Goal: Communication & Community: Ask a question

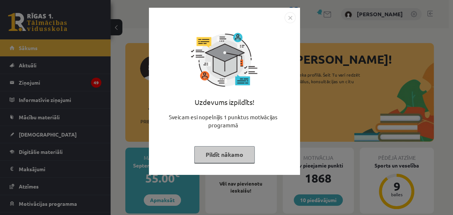
click at [241, 151] on button "Pildīt nākamo" at bounding box center [224, 154] width 60 height 17
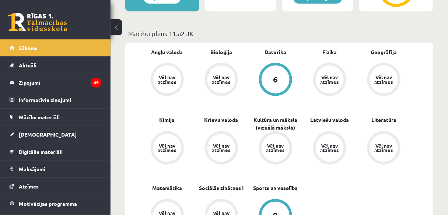
scroll to position [158, 0]
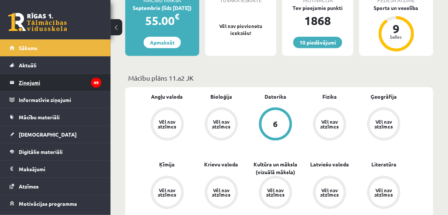
click at [85, 84] on legend "Ziņojumi 49" at bounding box center [60, 82] width 83 height 17
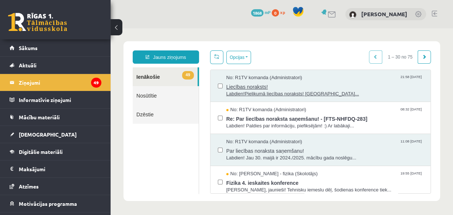
click at [246, 87] on span "Liecības noraksts!" at bounding box center [324, 85] width 197 height 9
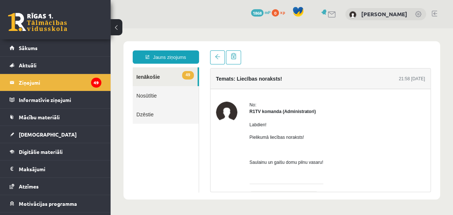
scroll to position [50, 0]
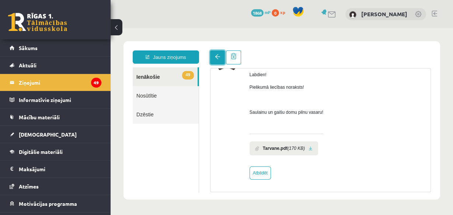
click at [217, 60] on link at bounding box center [217, 57] width 15 height 14
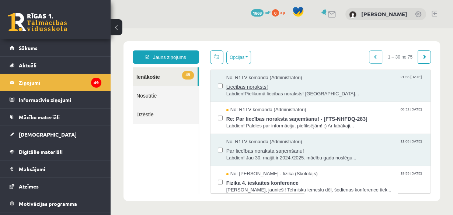
scroll to position [0, 0]
click at [332, 87] on span "Liecības noraksts!" at bounding box center [324, 85] width 197 height 9
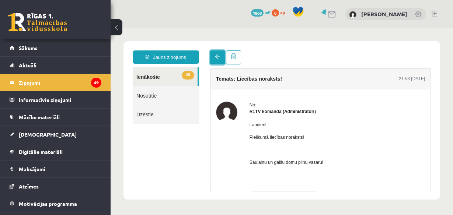
click at [216, 57] on span at bounding box center [217, 56] width 5 height 5
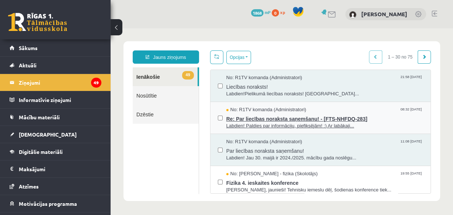
click at [253, 116] on span "Re: Par liecības noraksta saņemšanu! - [FTS-NHFDQ-283]" at bounding box center [324, 118] width 197 height 9
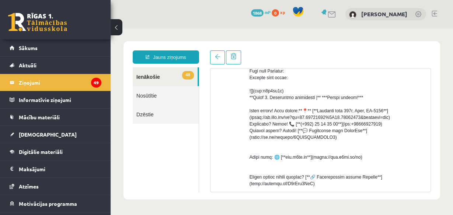
scroll to position [140, 0]
click at [221, 60] on link at bounding box center [217, 57] width 15 height 14
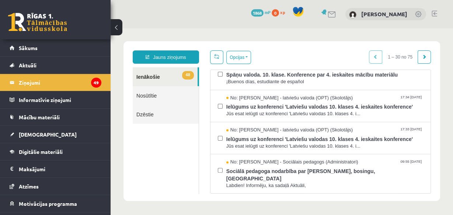
scroll to position [212, 0]
click at [76, 45] on link "Sākums" at bounding box center [56, 47] width 92 height 17
